Goal: Information Seeking & Learning: Learn about a topic

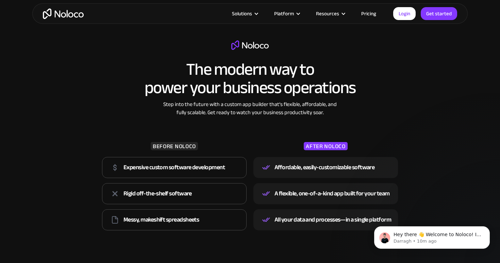
click at [314, 53] on div "The modern way to power your business operations Step into the future with a cu…" at bounding box center [250, 136] width 302 height 193
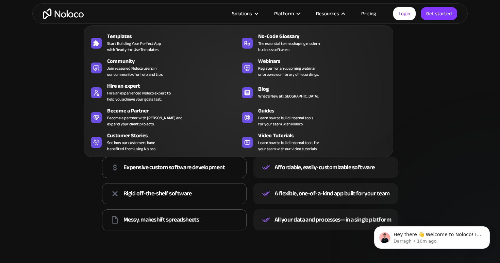
click at [369, 16] on nav "Templates Start Building Your Perfect App with Ready-to-Use Templates No-Code G…" at bounding box center [238, 86] width 309 height 141
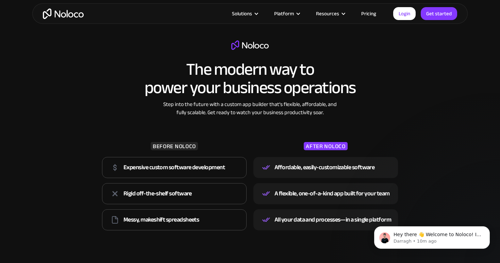
click at [369, 14] on link "Pricing" at bounding box center [368, 13] width 32 height 9
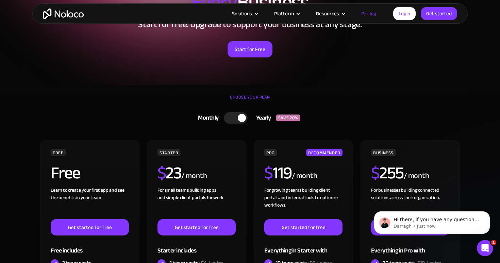
click at [461, 75] on div "Flexible Pricing Designed for Every Business Start for free. Upgrade to support…" at bounding box center [249, 21] width 435 height 113
